Goal: Browse casually: Explore the website without a specific task or goal

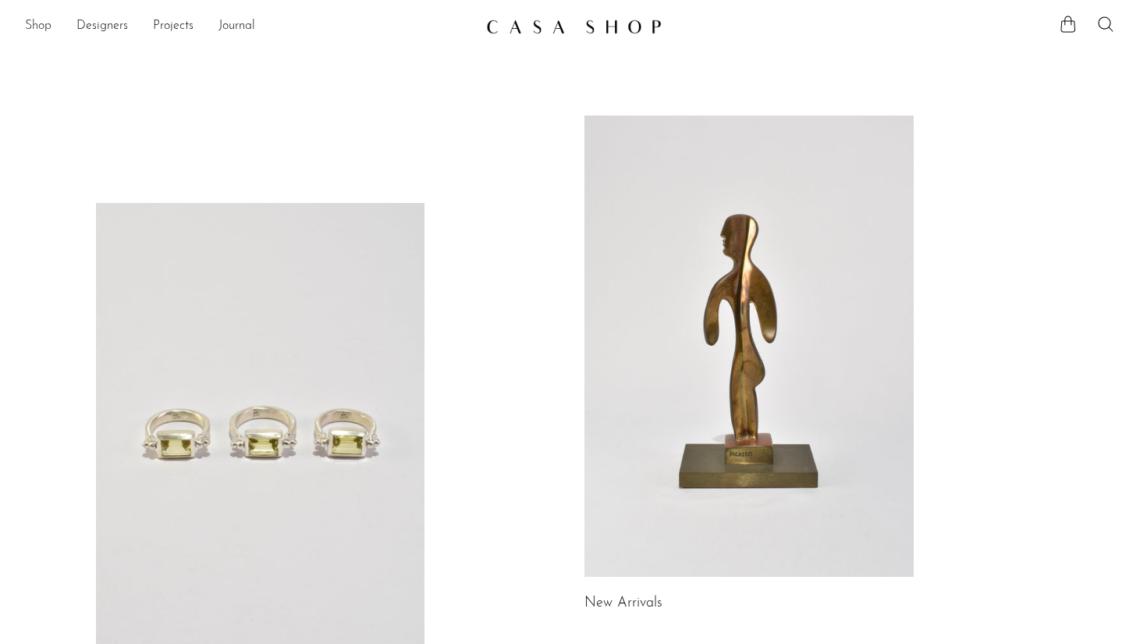
click at [41, 29] on link "Shop" at bounding box center [38, 26] width 27 height 20
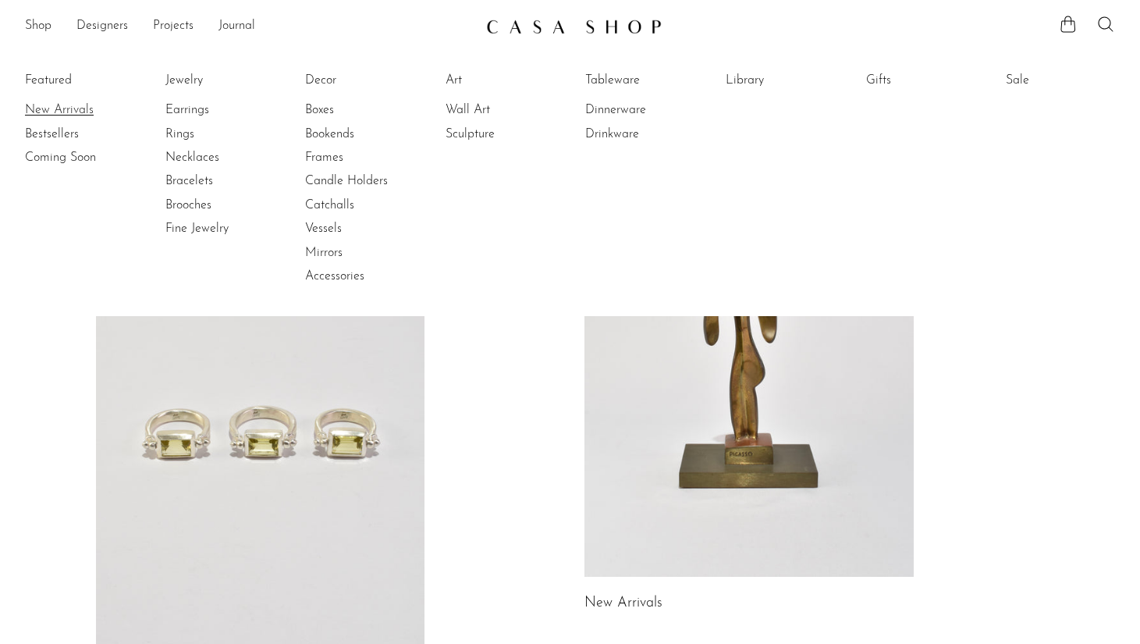
click at [74, 102] on link "New Arrivals" at bounding box center [83, 109] width 117 height 17
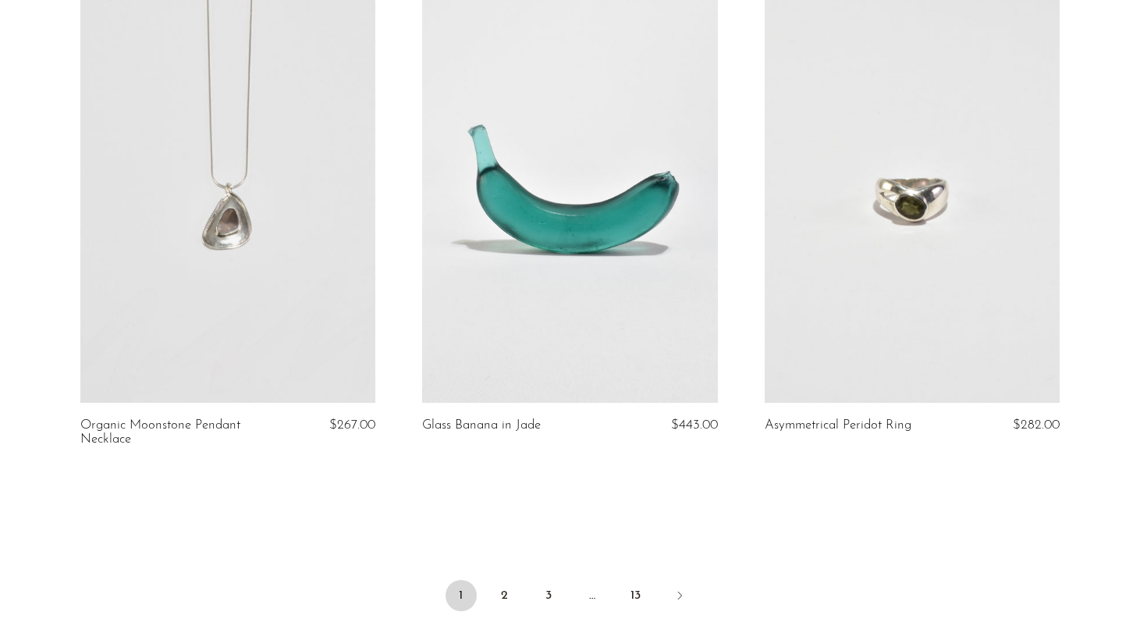
scroll to position [5680, 0]
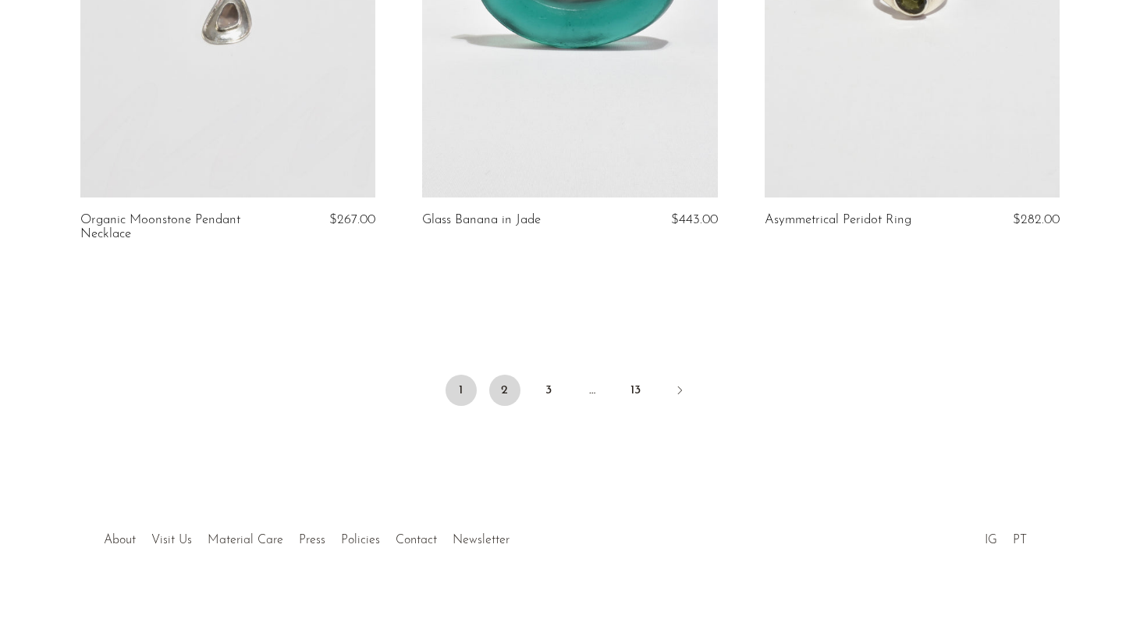
click at [496, 387] on link "2" at bounding box center [504, 390] width 31 height 31
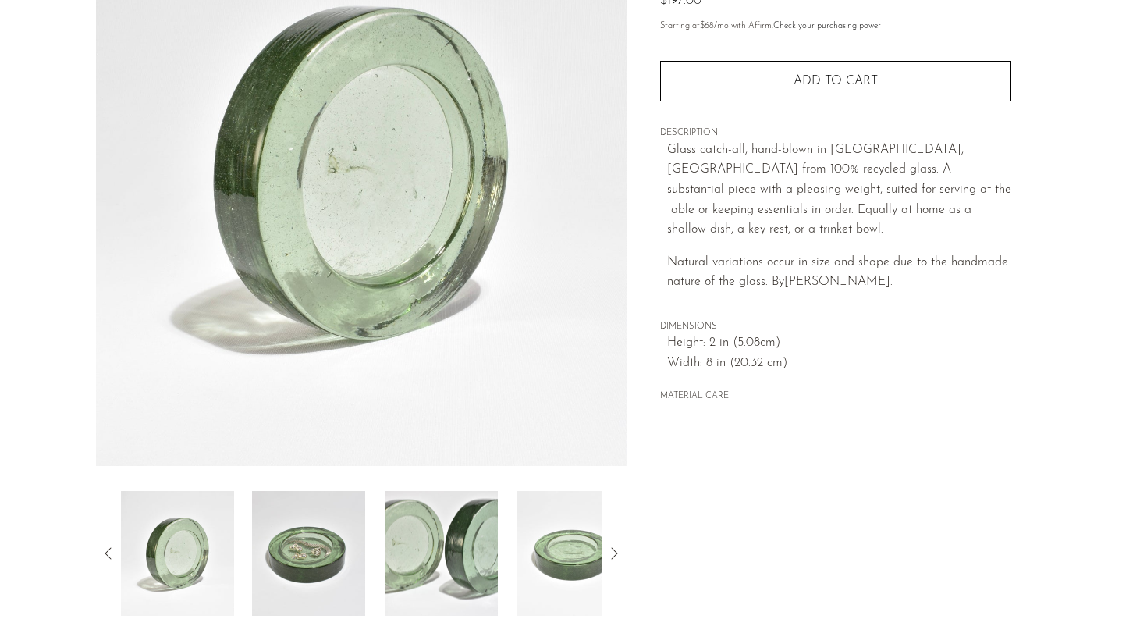
scroll to position [197, 0]
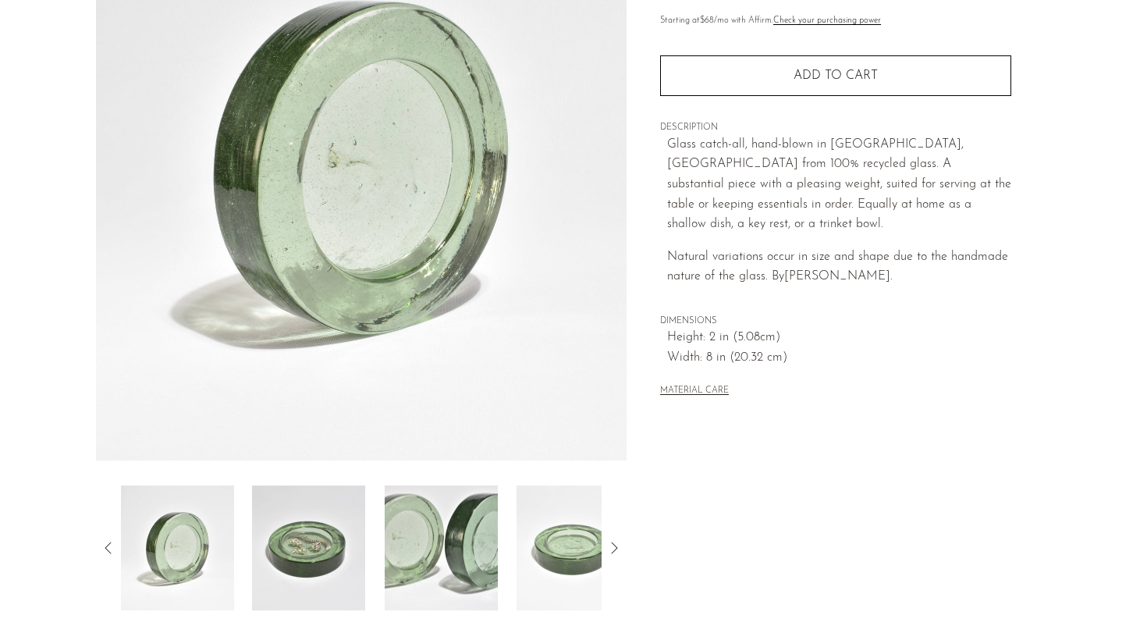
click at [563, 537] on img at bounding box center [573, 548] width 113 height 125
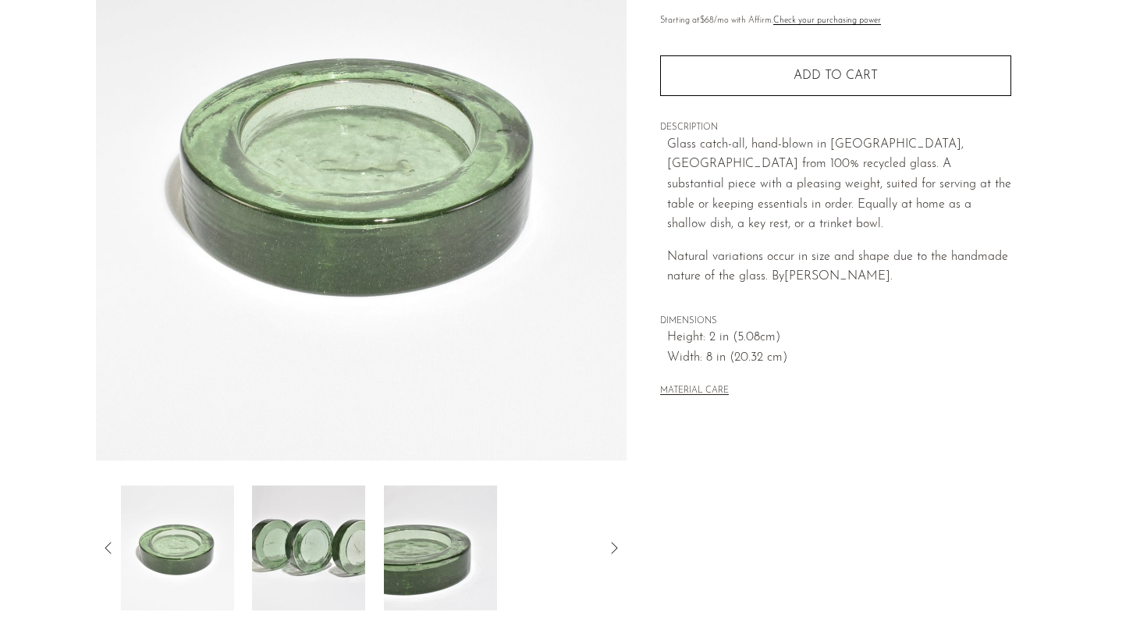
click at [312, 575] on img at bounding box center [308, 548] width 113 height 125
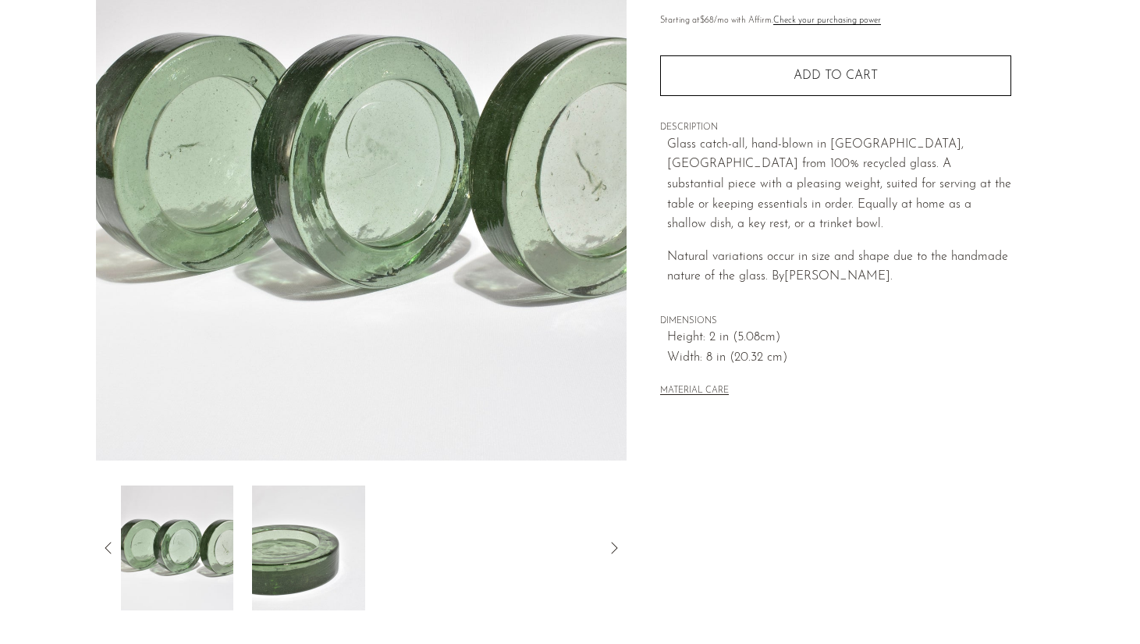
click at [155, 560] on img at bounding box center [176, 548] width 113 height 125
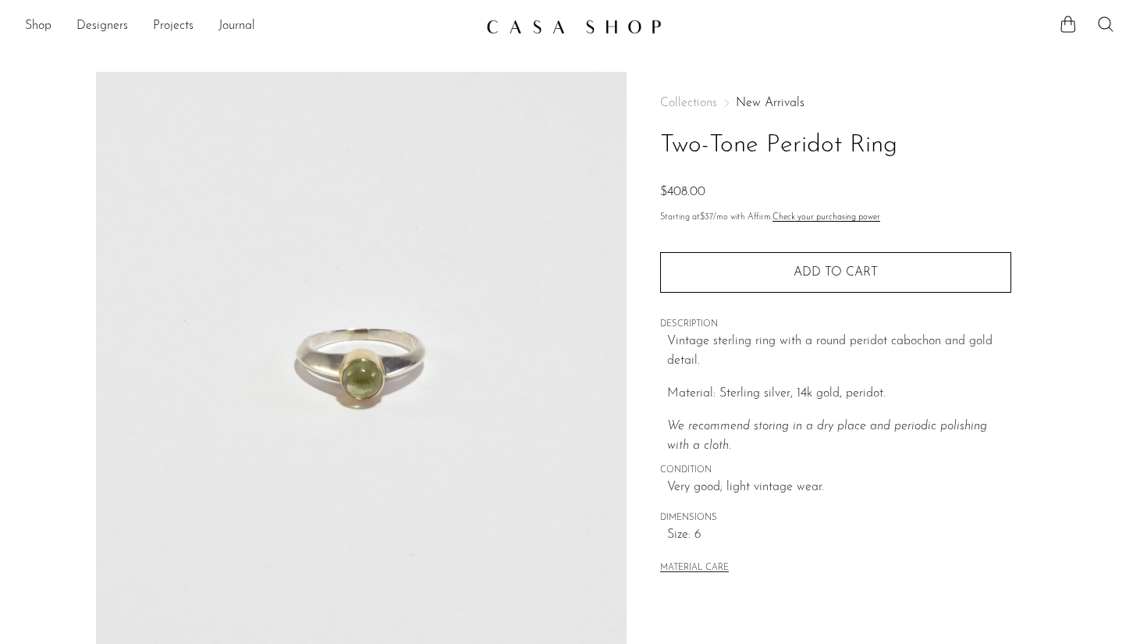
scroll to position [73, 0]
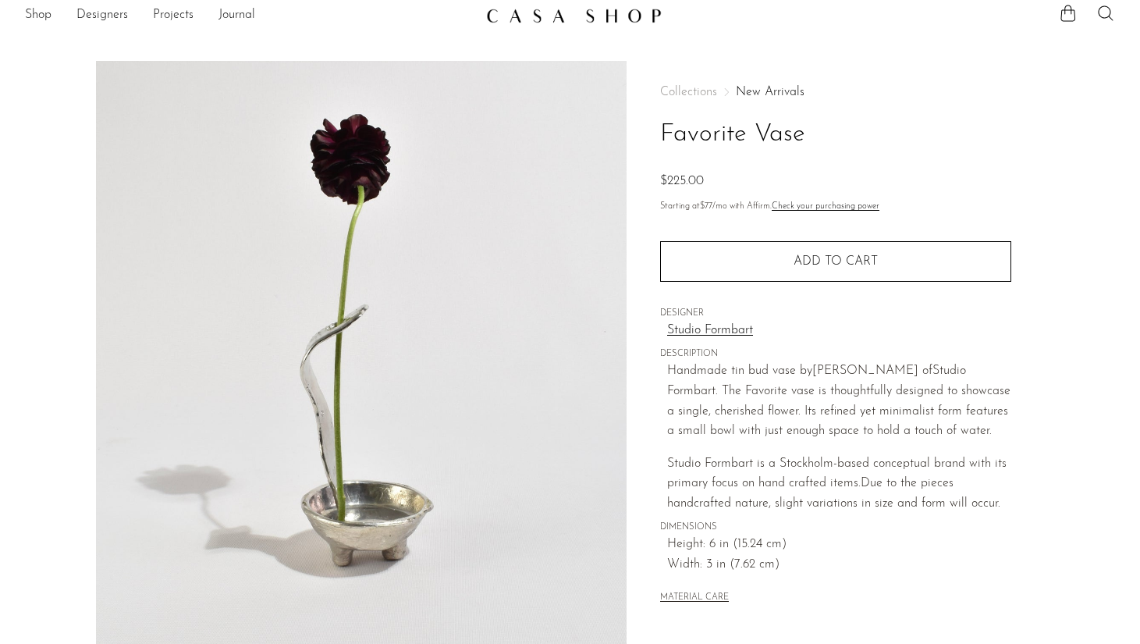
scroll to position [14, 0]
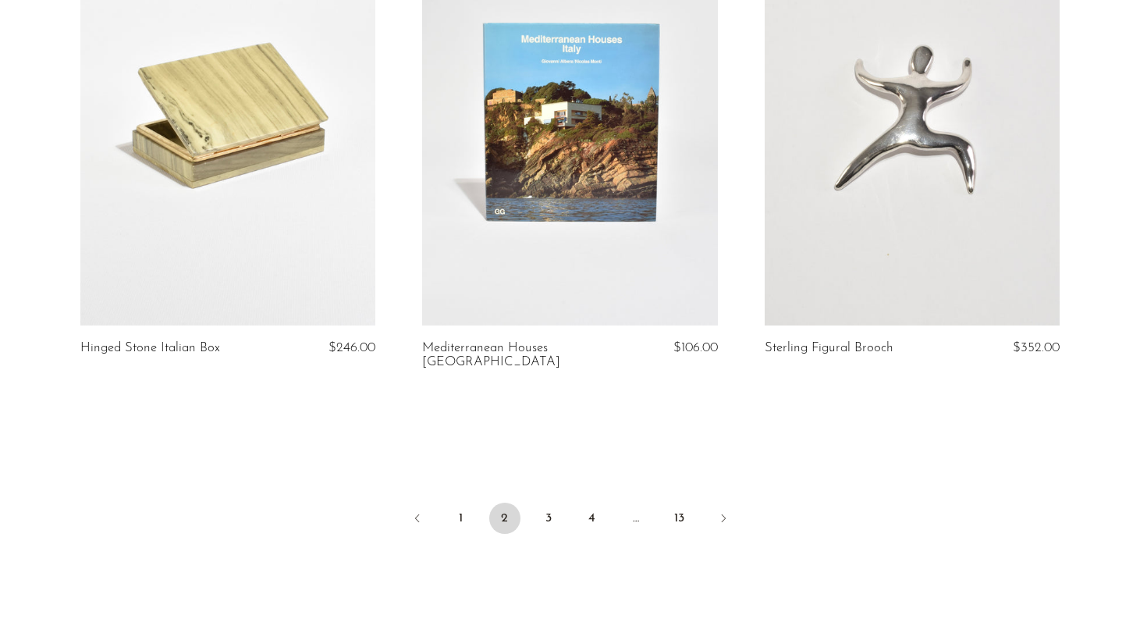
scroll to position [5555, 0]
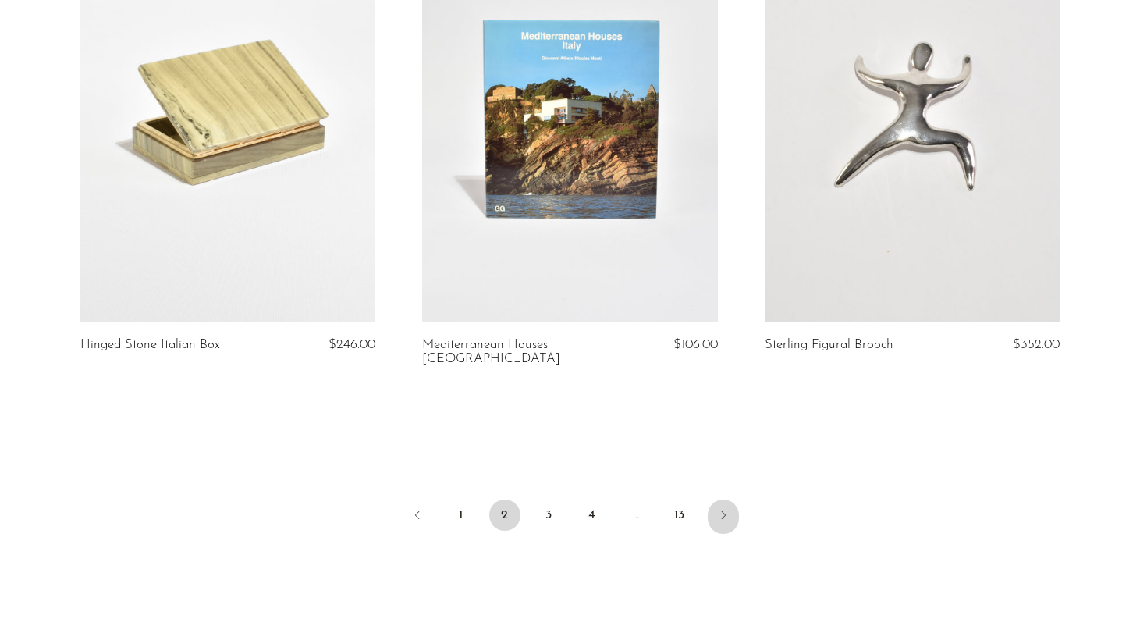
click at [717, 509] on icon "Next" at bounding box center [723, 515] width 12 height 12
click at [710, 500] on link "Next" at bounding box center [723, 517] width 31 height 34
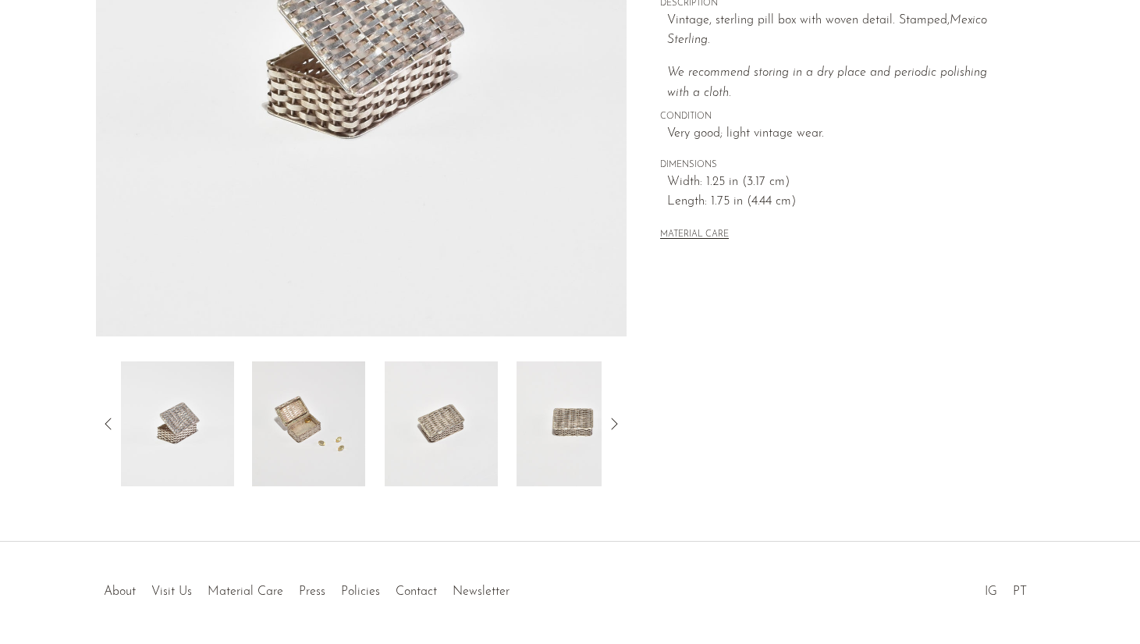
scroll to position [372, 0]
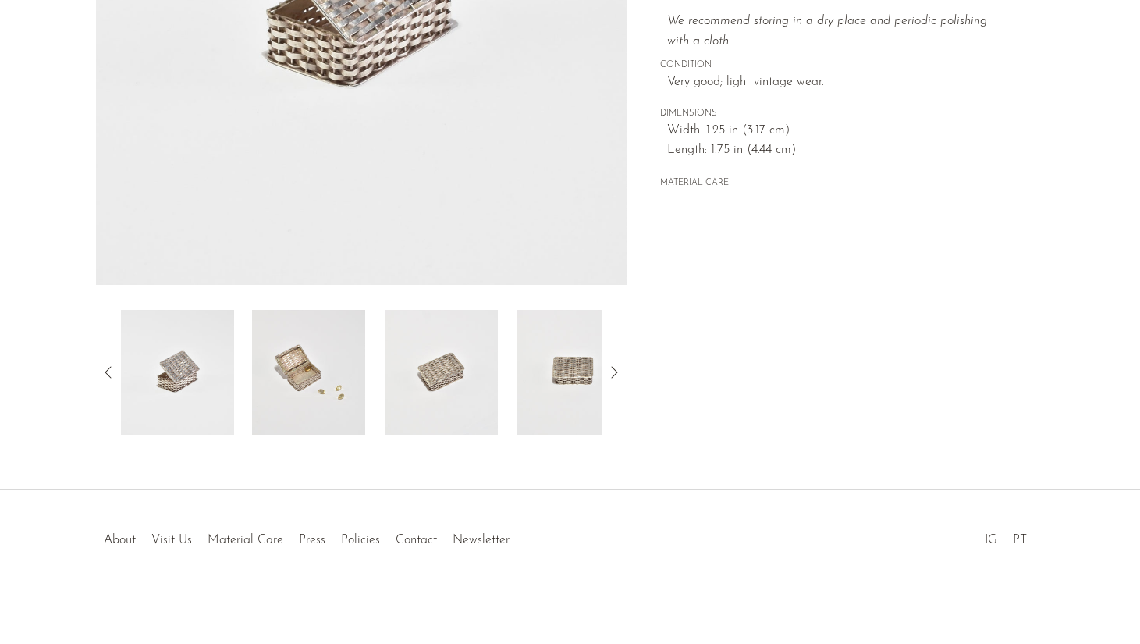
click at [492, 384] on img at bounding box center [441, 372] width 113 height 125
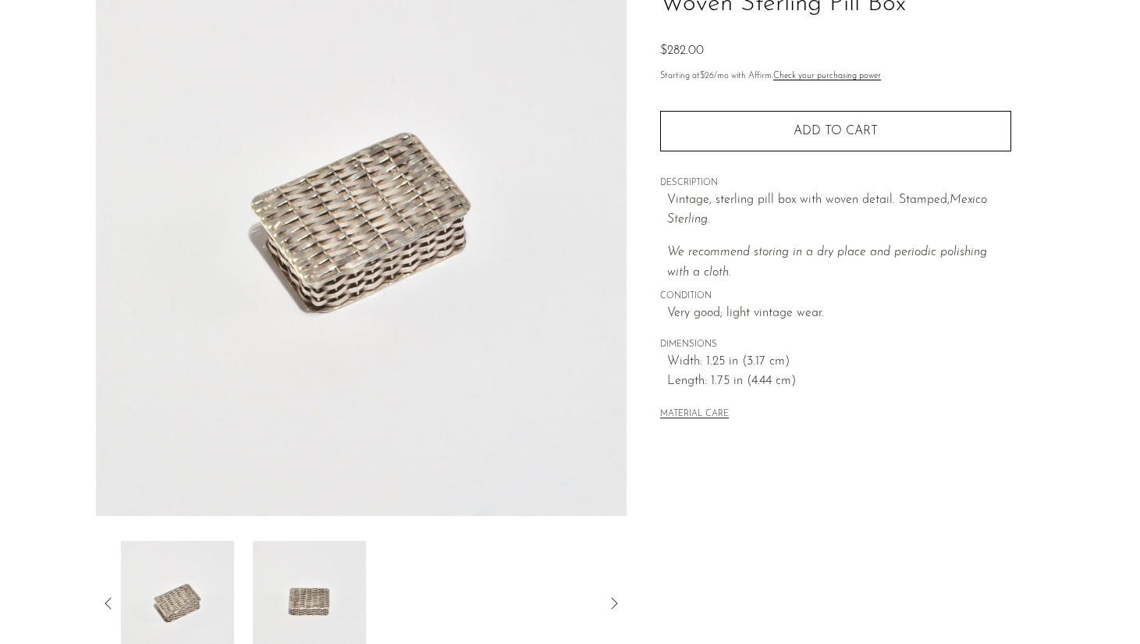
scroll to position [143, 0]
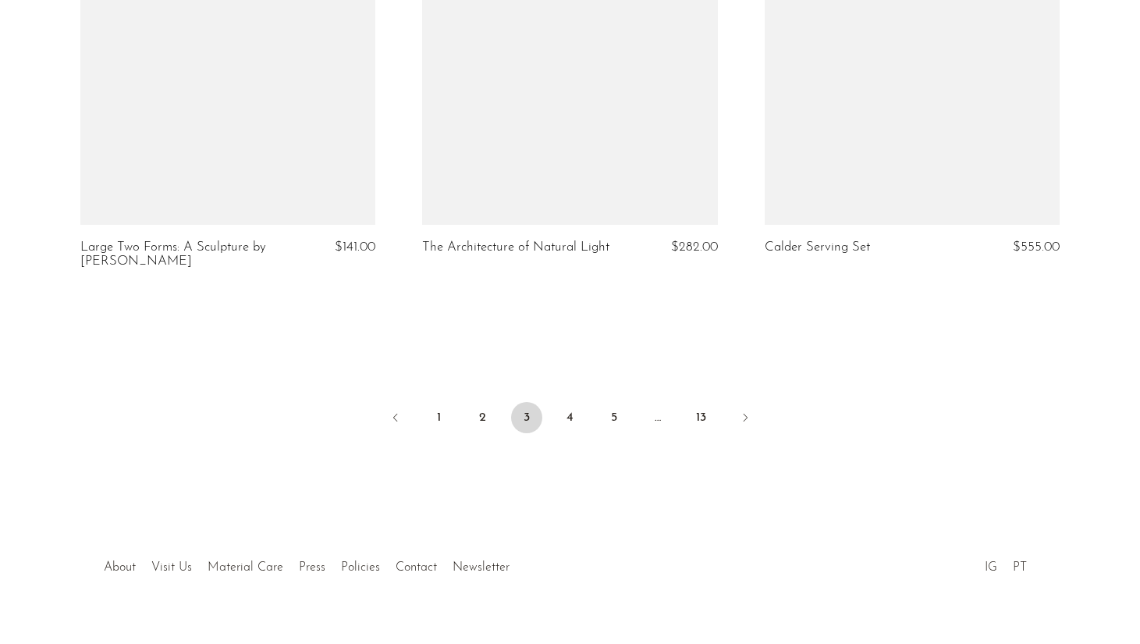
scroll to position [5709, 0]
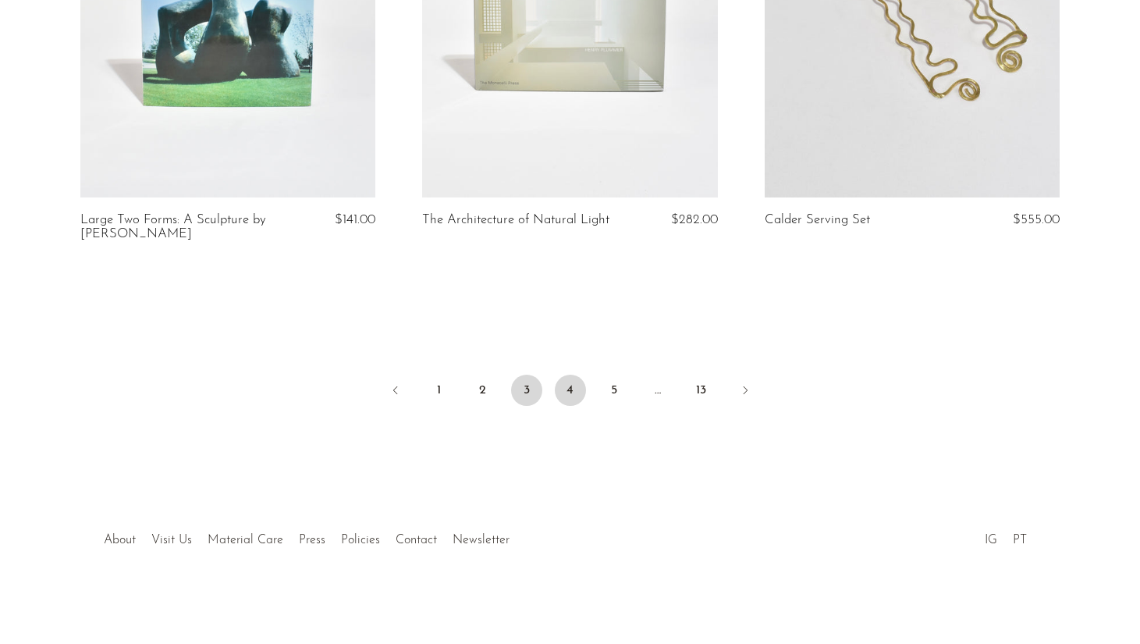
click at [582, 393] on link "4" at bounding box center [570, 390] width 31 height 31
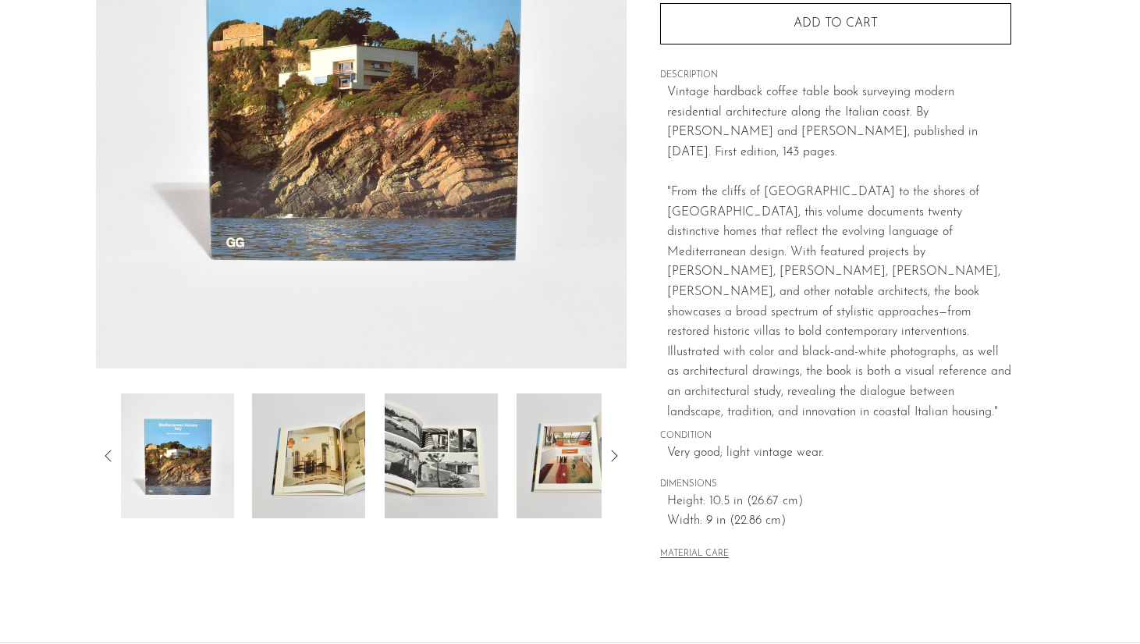
scroll to position [295, 0]
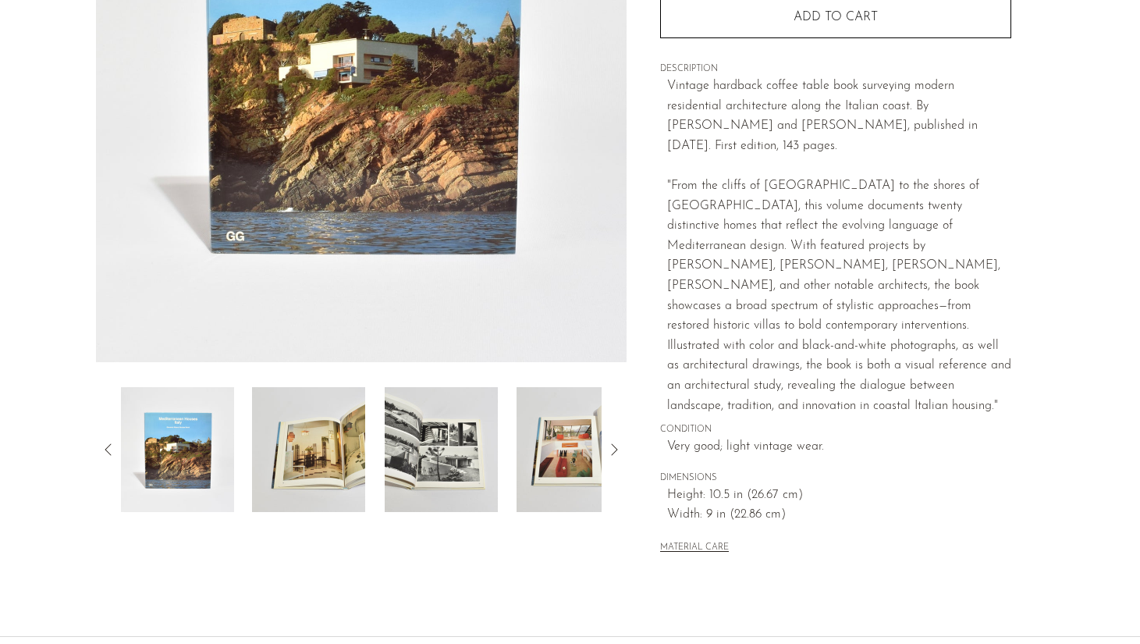
click at [453, 446] on img at bounding box center [441, 449] width 113 height 125
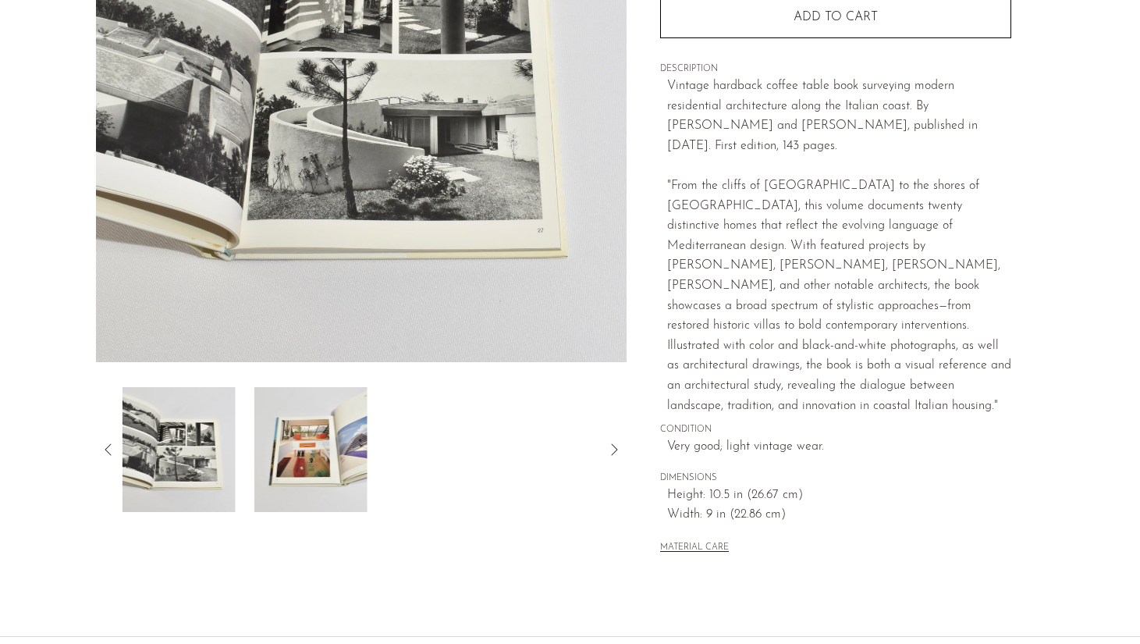
click at [457, 445] on div at bounding box center [362, 449] width 482 height 125
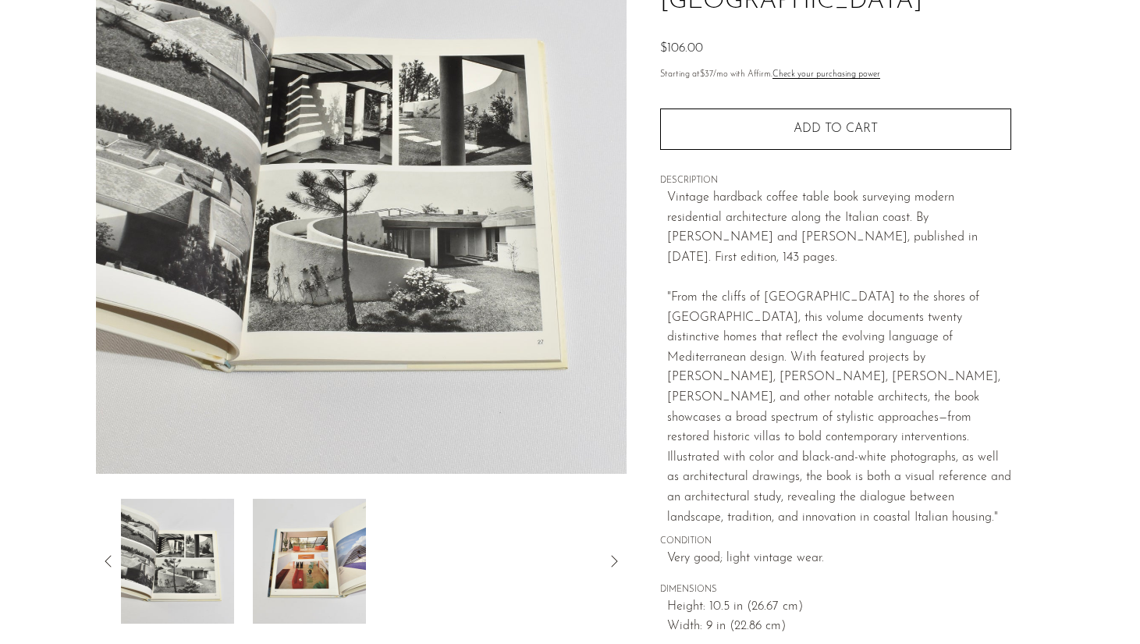
click at [298, 599] on img at bounding box center [309, 561] width 113 height 125
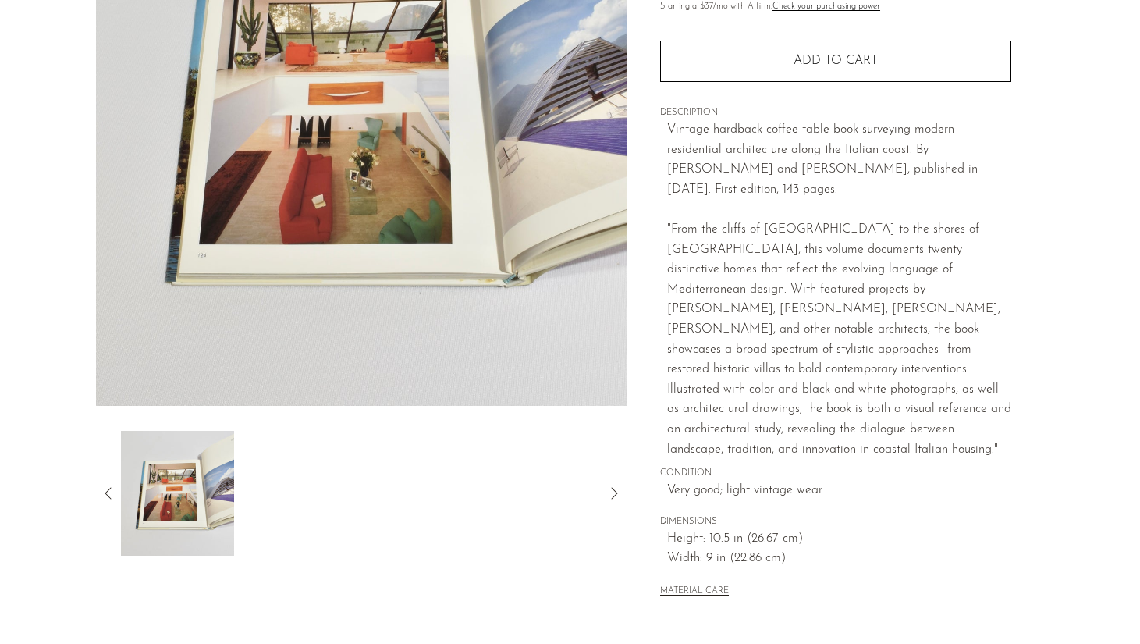
scroll to position [274, 0]
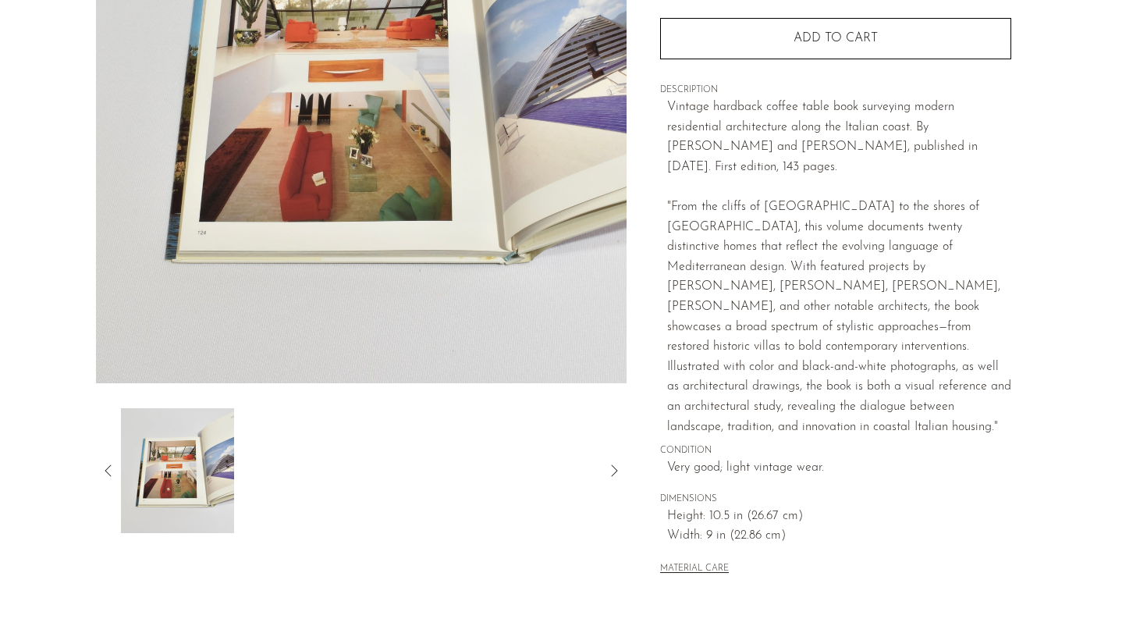
click at [108, 468] on icon at bounding box center [108, 470] width 19 height 19
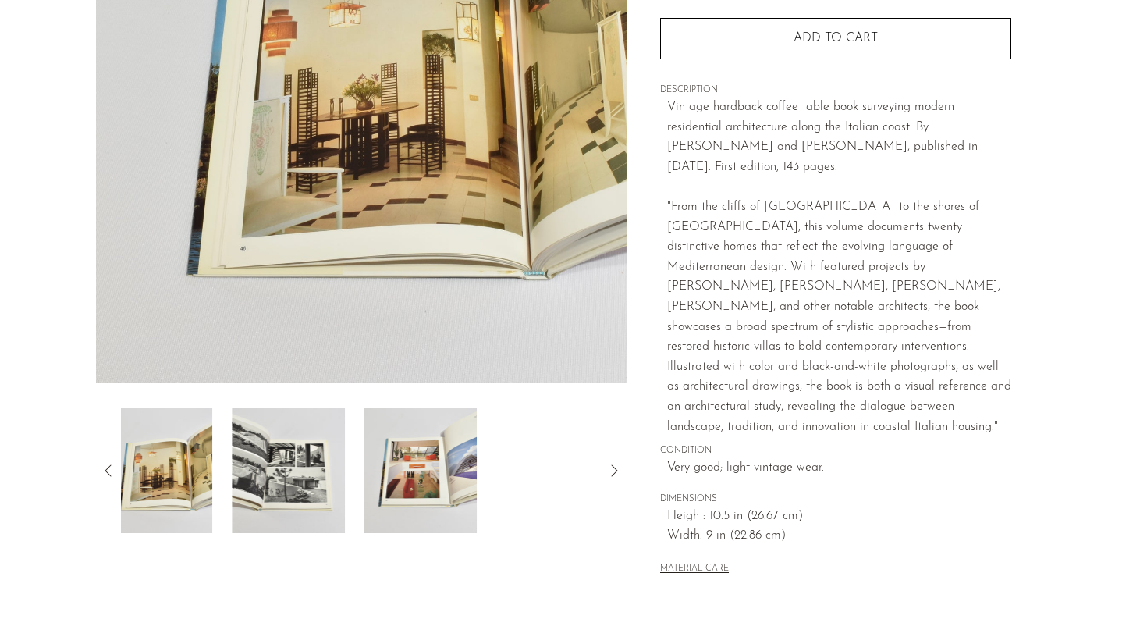
click at [108, 468] on icon at bounding box center [108, 470] width 19 height 19
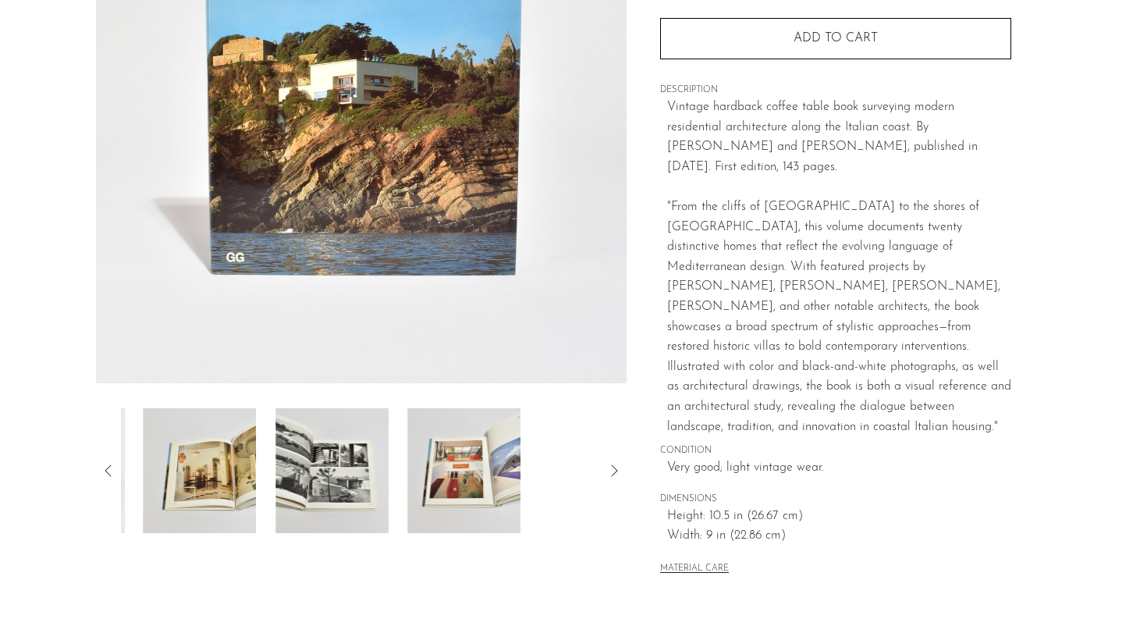
click at [108, 468] on icon at bounding box center [108, 470] width 19 height 19
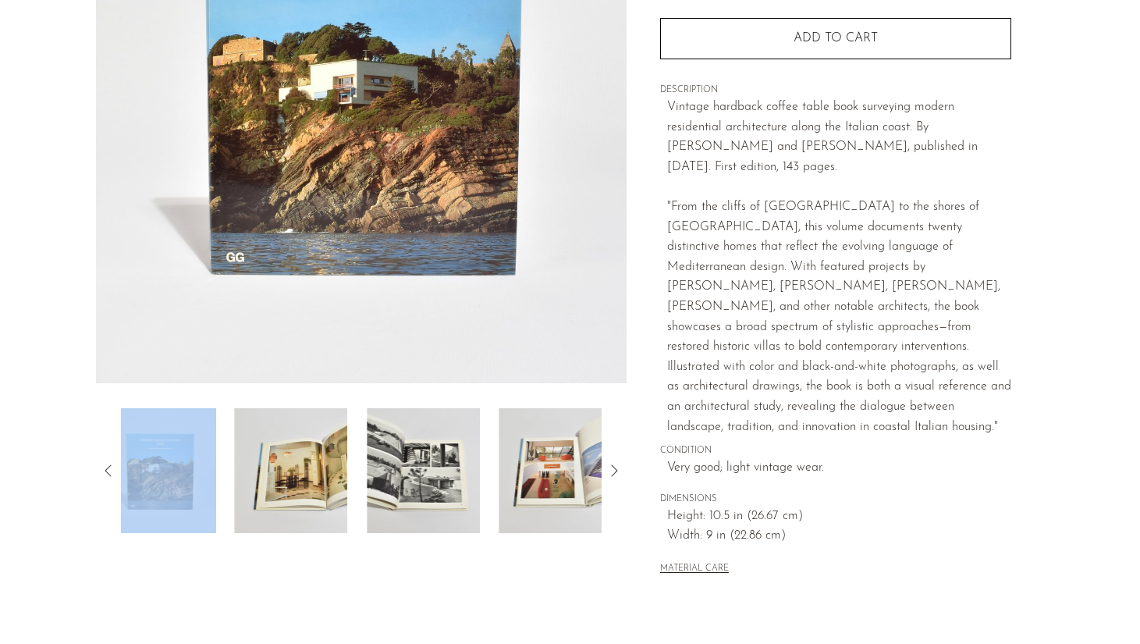
click at [108, 468] on icon at bounding box center [108, 470] width 19 height 19
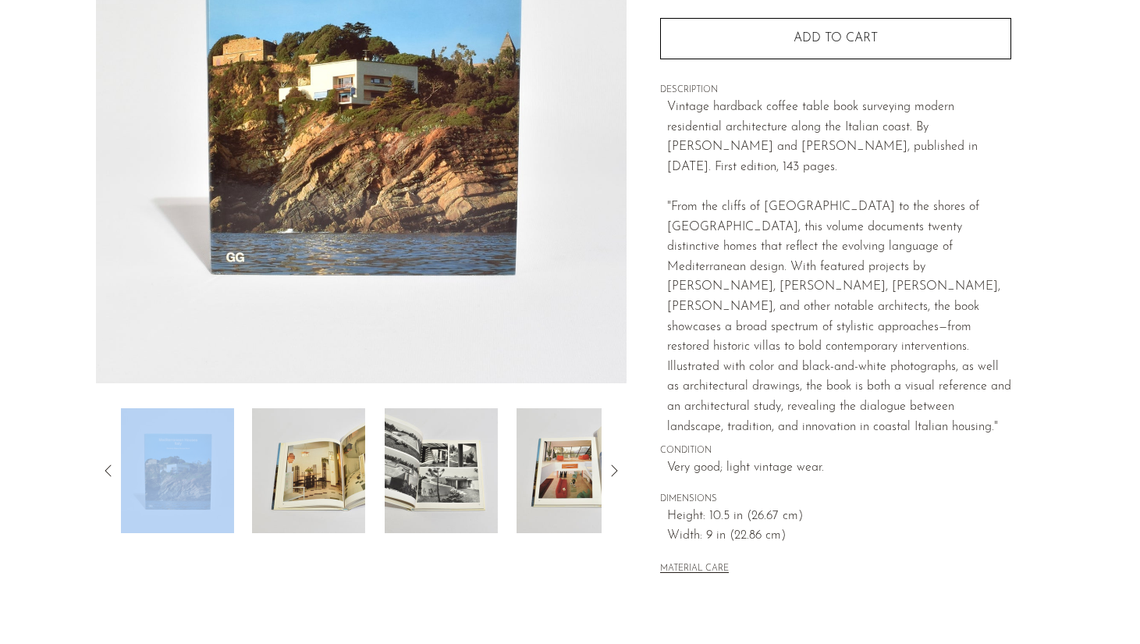
click at [233, 479] on img at bounding box center [176, 470] width 113 height 125
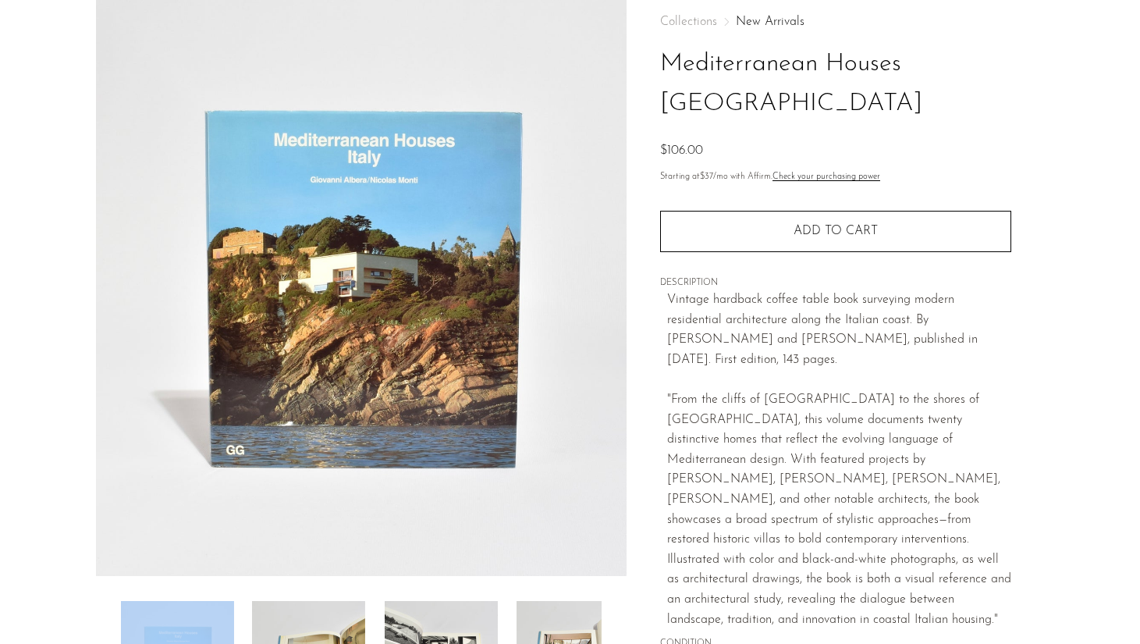
scroll to position [57, 0]
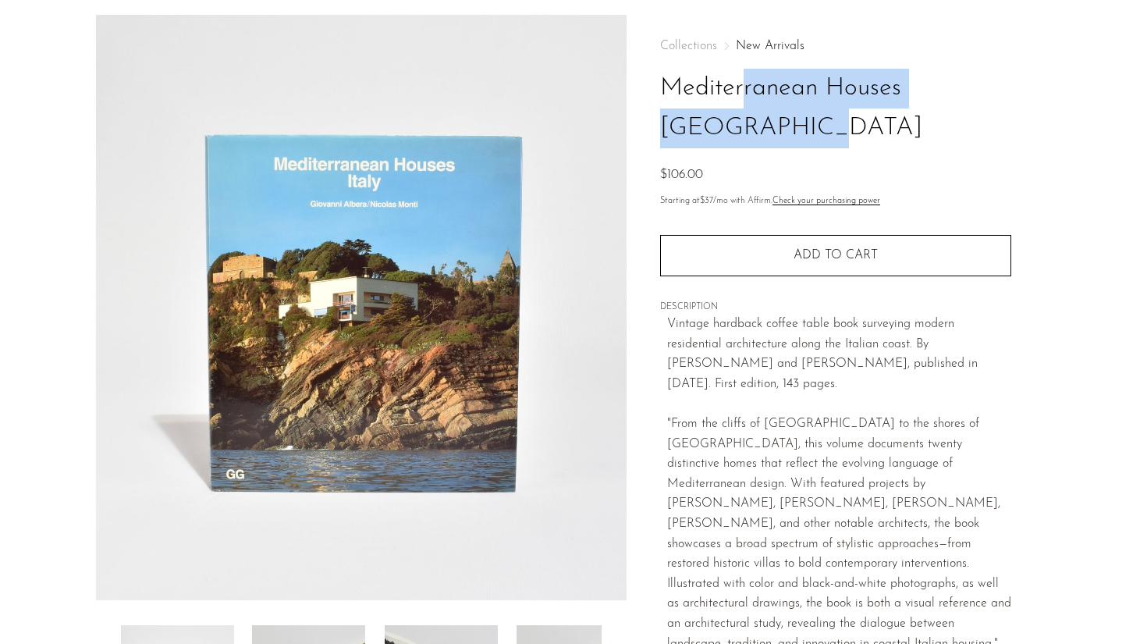
drag, startPoint x: 652, startPoint y: 82, endPoint x: 976, endPoint y: 86, distance: 324.0
click at [976, 86] on div "Collections New Arrivals Mediterranean Houses Italy $106.00 Starting at $37 /mo…" at bounding box center [836, 418] width 418 height 806
copy h1 "Mediterranean Houses Italy"
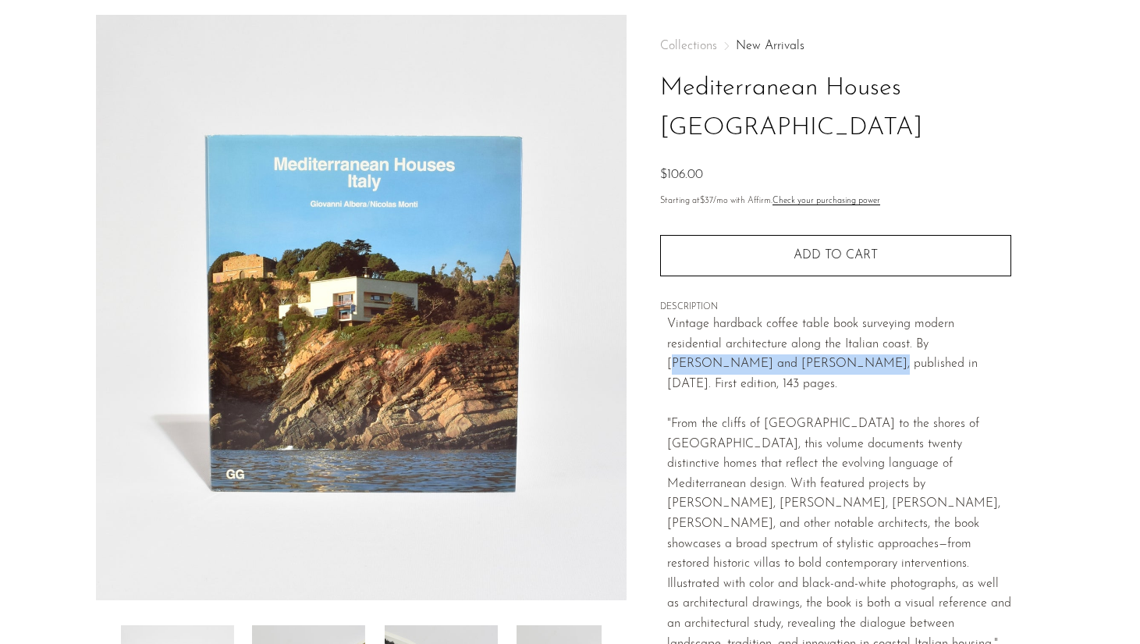
drag, startPoint x: 937, startPoint y: 304, endPoint x: 803, endPoint y: 325, distance: 135.9
click at [803, 325] on p "Vintage hardback coffee table book surveying modern residential architecture al…" at bounding box center [839, 485] width 344 height 340
copy p "iovanni Albera and Nicolas Mont"
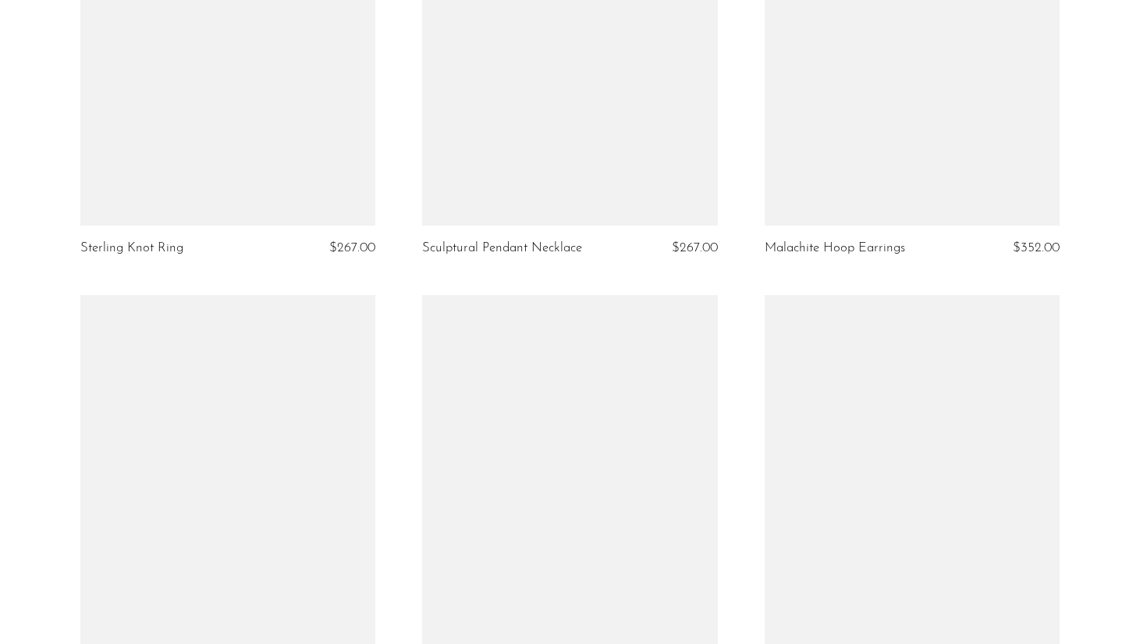
scroll to position [2241, 0]
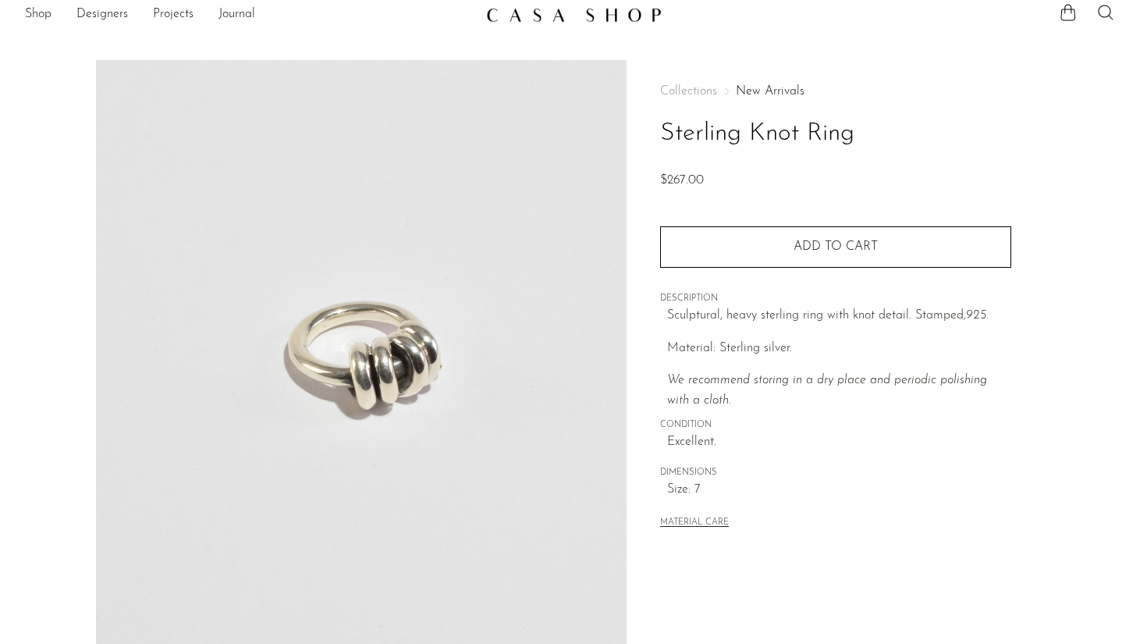
scroll to position [14, 0]
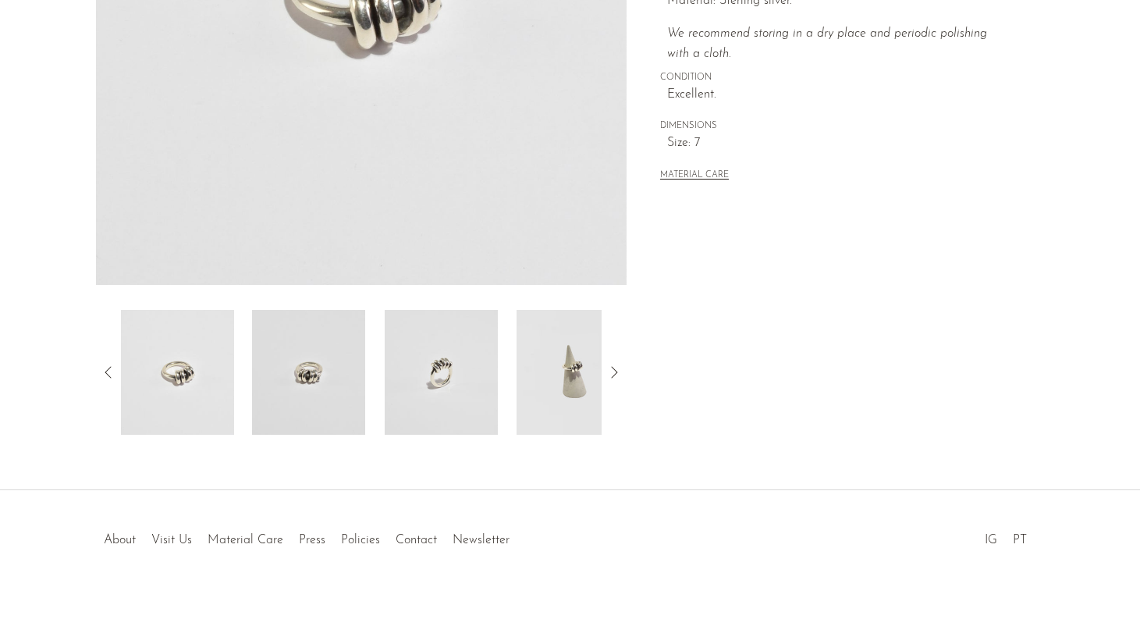
click at [477, 411] on img at bounding box center [441, 372] width 113 height 125
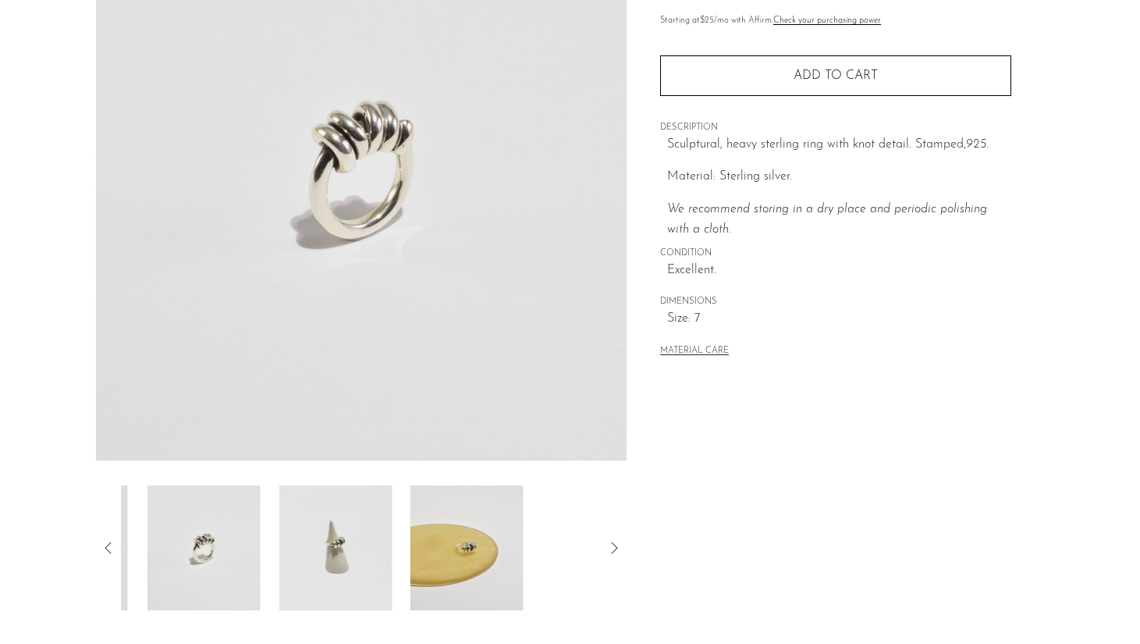
scroll to position [195, 0]
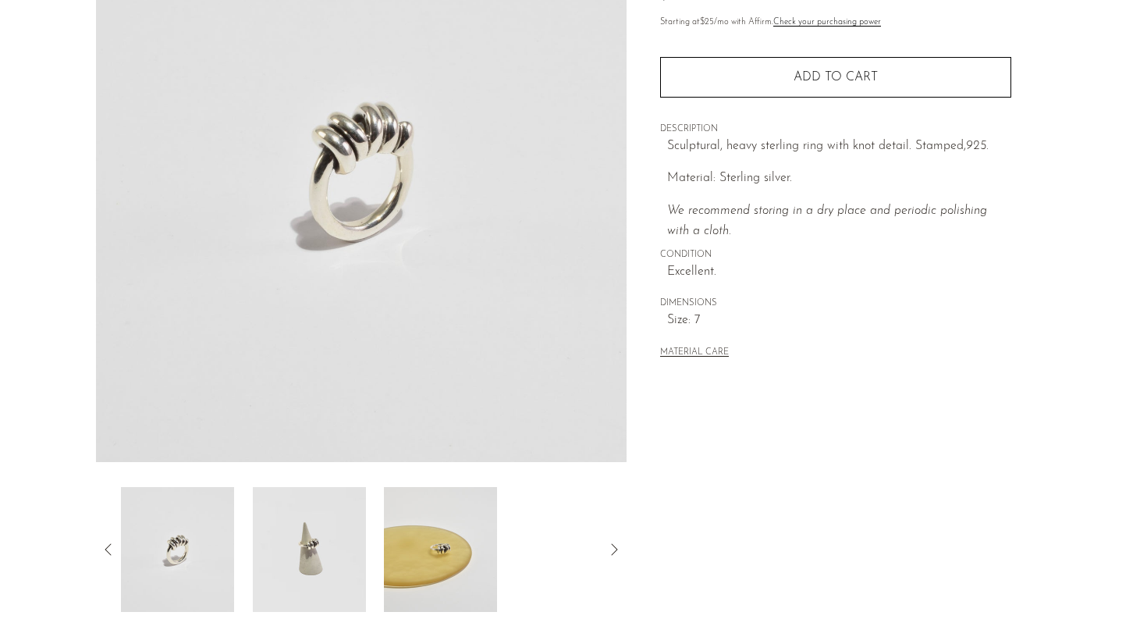
click at [365, 536] on img at bounding box center [308, 549] width 113 height 125
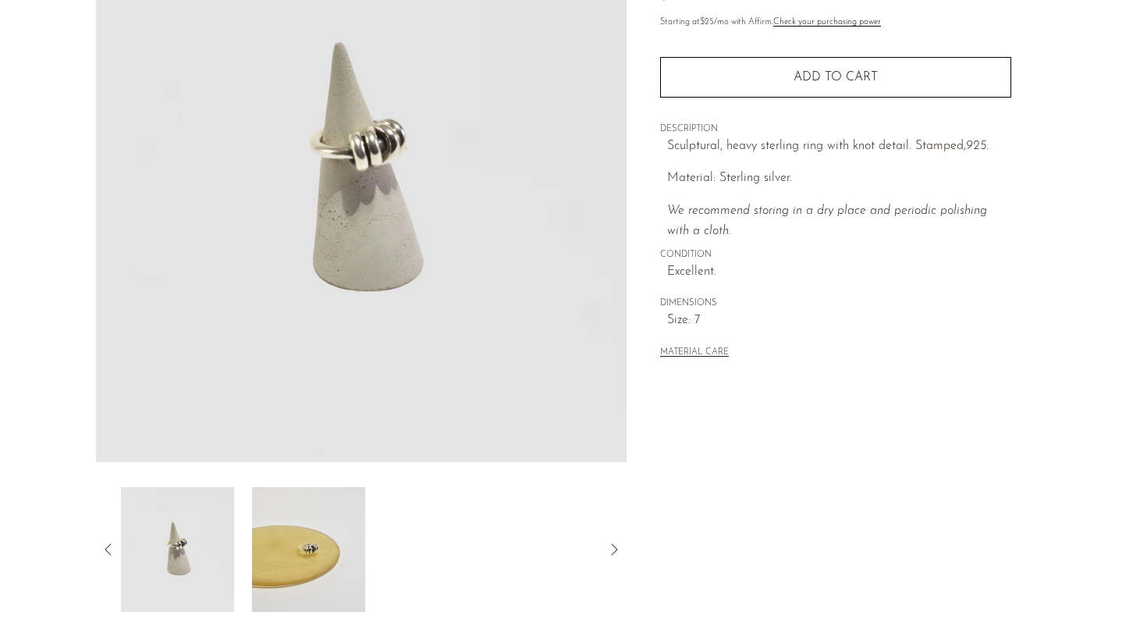
click at [337, 547] on img at bounding box center [308, 549] width 113 height 125
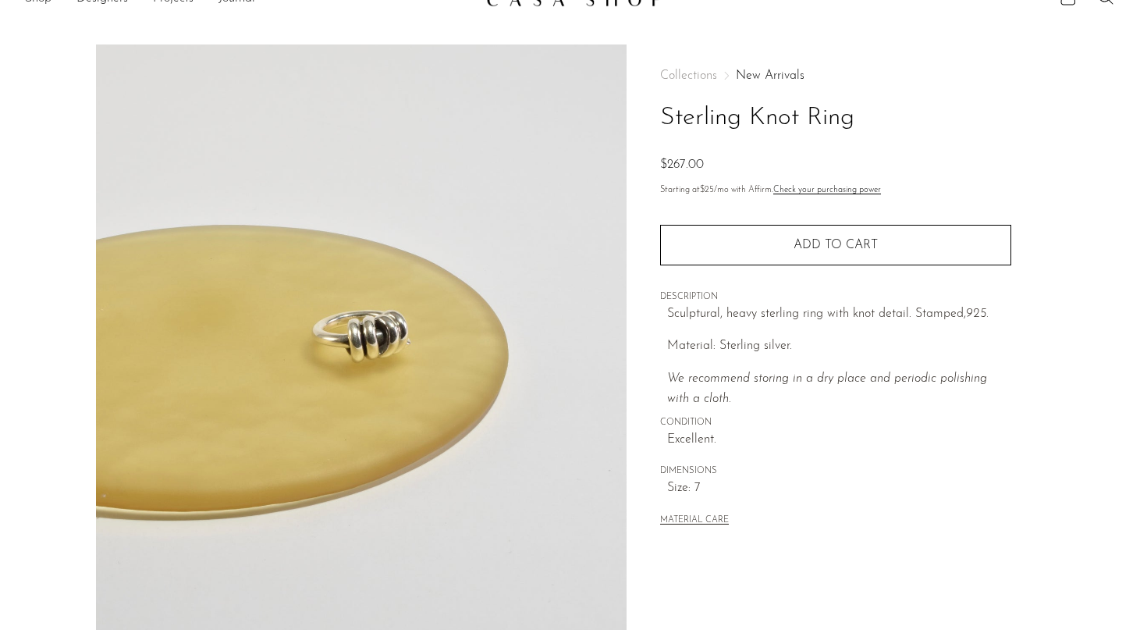
scroll to position [0, 0]
